Goal: Task Accomplishment & Management: Use online tool/utility

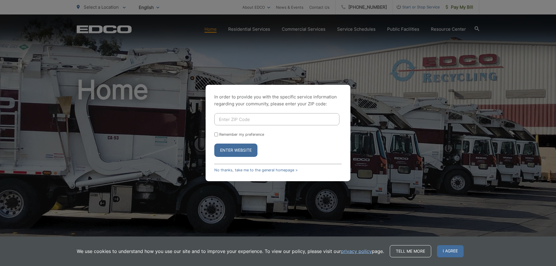
click at [241, 120] on input "Enter ZIP Code" at bounding box center [276, 119] width 125 height 12
click at [234, 117] on input "Enter ZIP Code" at bounding box center [276, 119] width 125 height 12
type input "92083"
click at [245, 149] on button "Enter Website" at bounding box center [235, 150] width 43 height 13
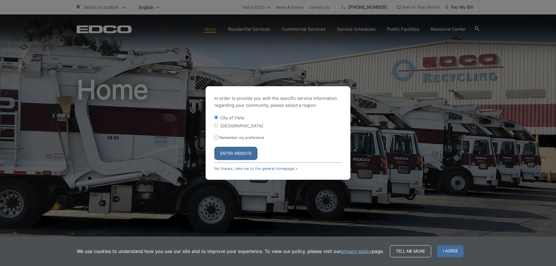
click at [244, 153] on button "Enter Website" at bounding box center [235, 153] width 43 height 13
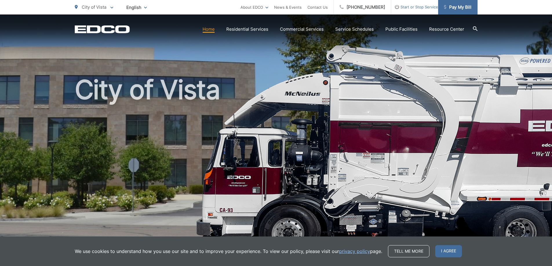
click at [453, 8] on span "Pay My Bill" at bounding box center [458, 7] width 28 height 7
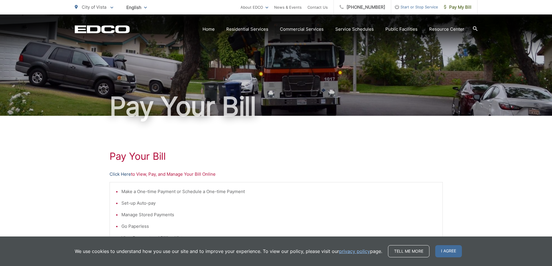
click at [116, 174] on link "Click Here" at bounding box center [120, 174] width 21 height 7
click at [121, 176] on link "Click Here" at bounding box center [120, 174] width 21 height 7
